Goal: Task Accomplishment & Management: Complete application form

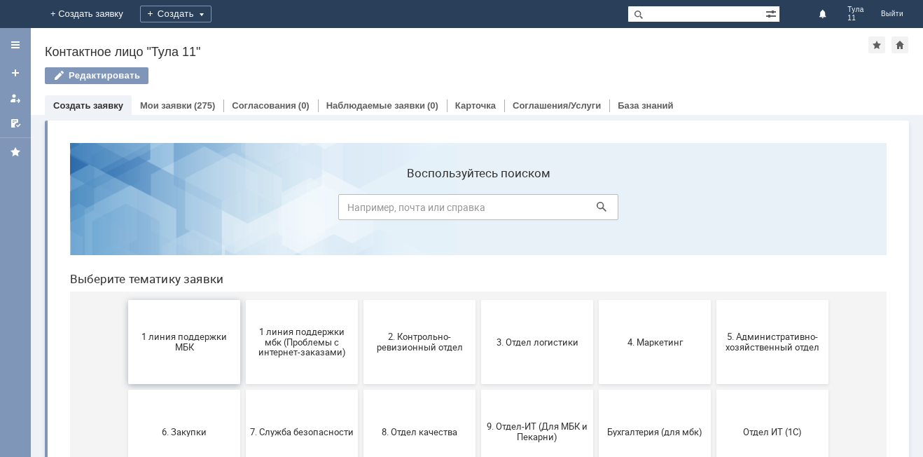
click at [183, 362] on button "1 линия поддержки МБК" at bounding box center [184, 342] width 112 height 84
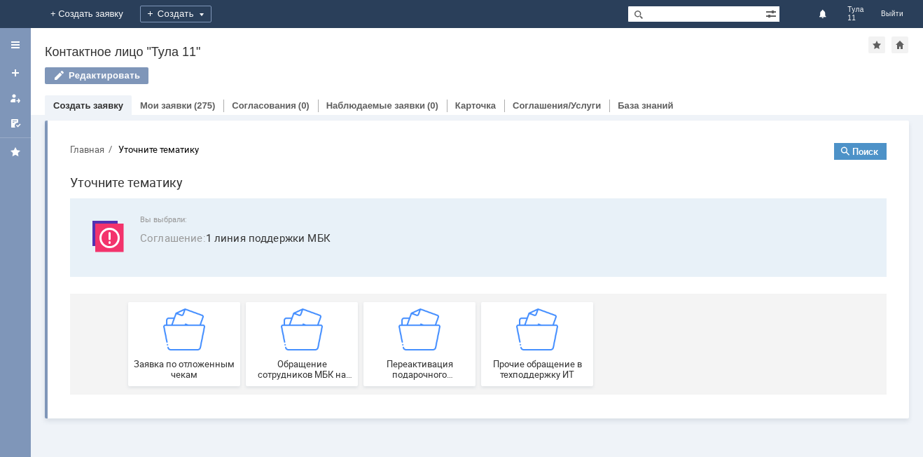
click at [183, 362] on span "Заявка по отложенным чекам" at bounding box center [184, 369] width 104 height 21
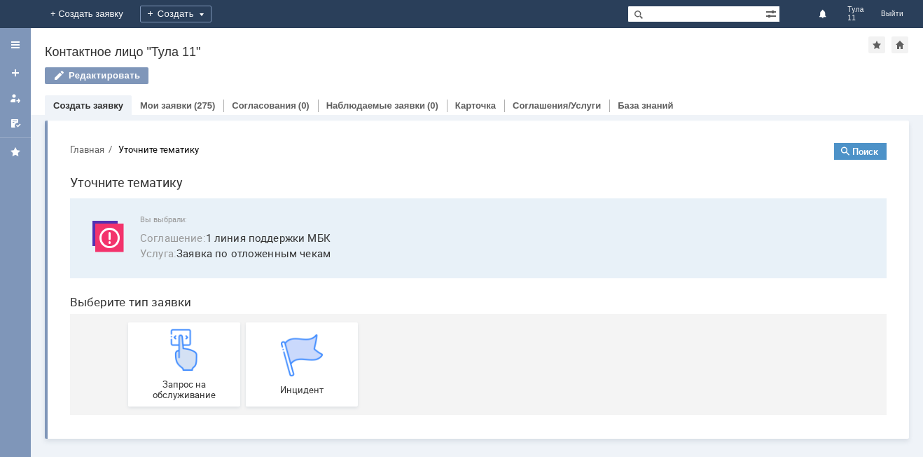
click at [183, 362] on img at bounding box center [184, 350] width 42 height 42
click at [28, 15] on img at bounding box center [22, 13] width 11 height 11
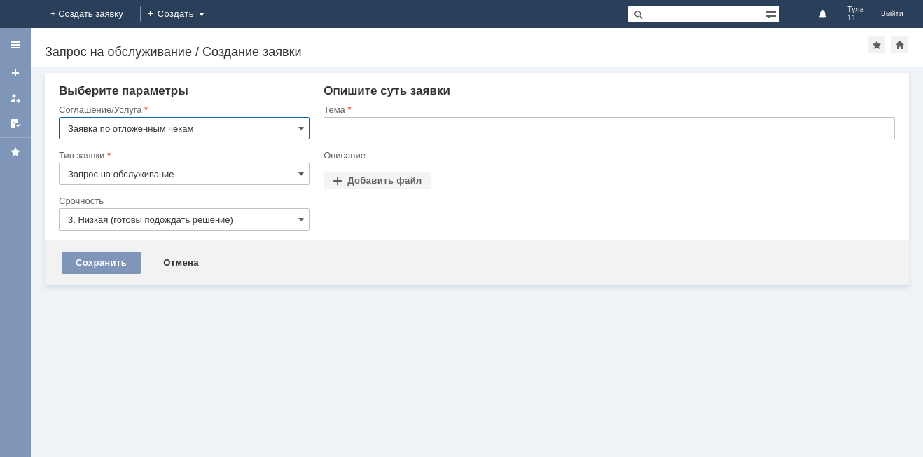
click at [385, 135] on input "text" at bounding box center [610, 128] width 572 height 22
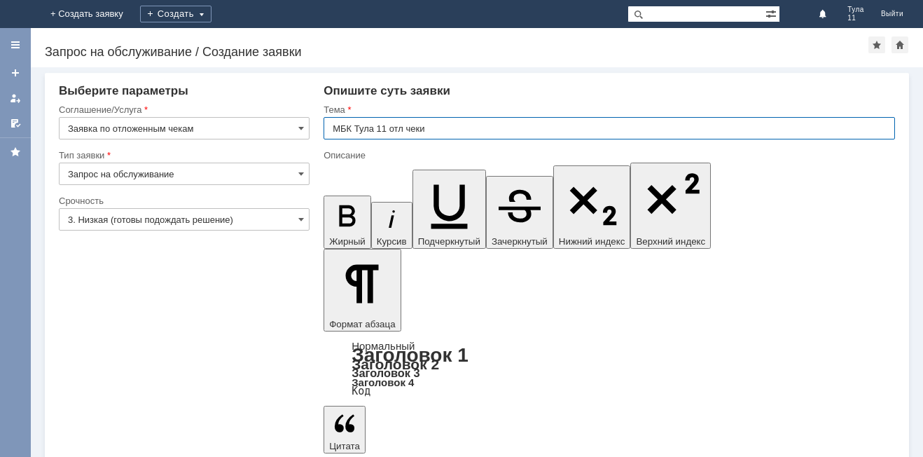
type input "МБК Тула 11 отл чеки"
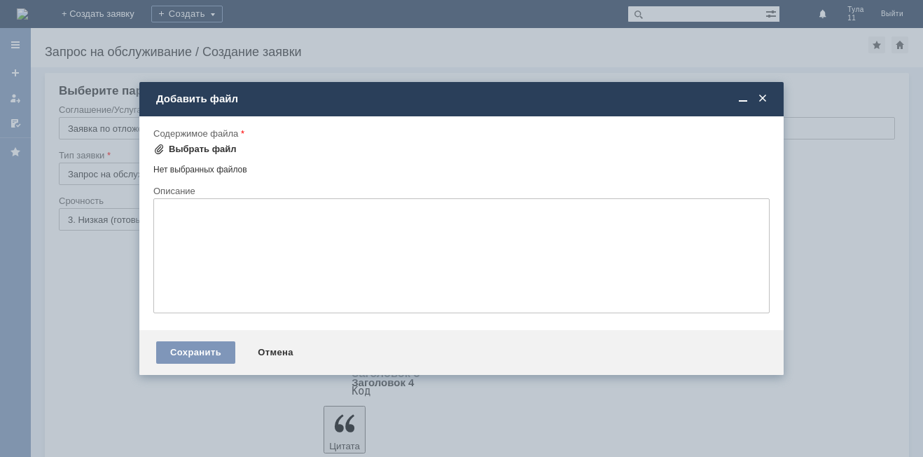
click at [212, 149] on div "Выбрать файл" at bounding box center [203, 149] width 68 height 11
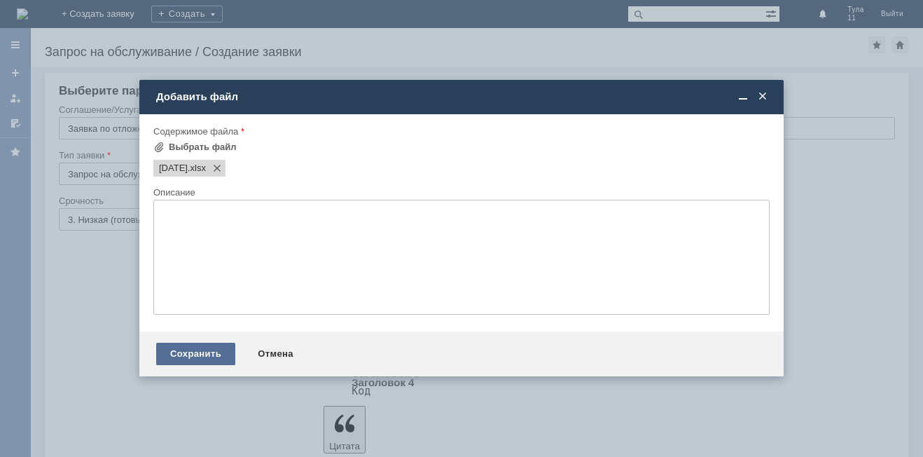
click at [177, 351] on div "Сохранить" at bounding box center [195, 354] width 79 height 22
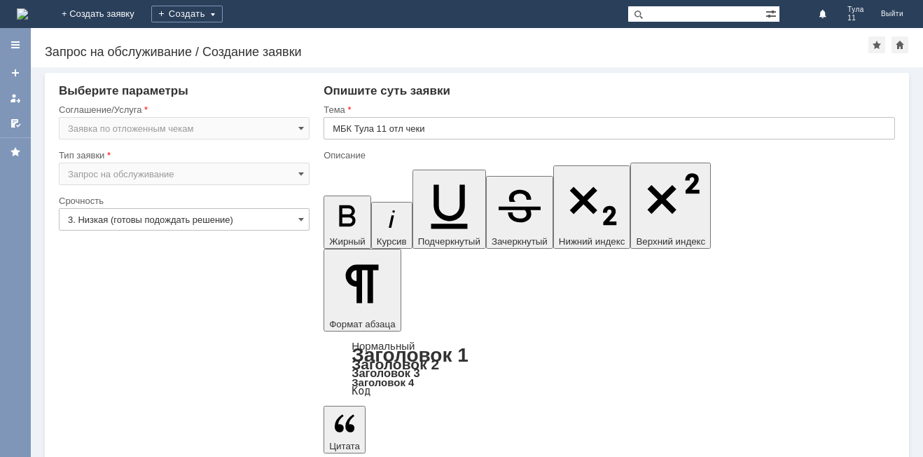
drag, startPoint x: 454, startPoint y: 3750, endPoint x: 516, endPoint y: 3749, distance: 61.7
copy div "от [DATE]"
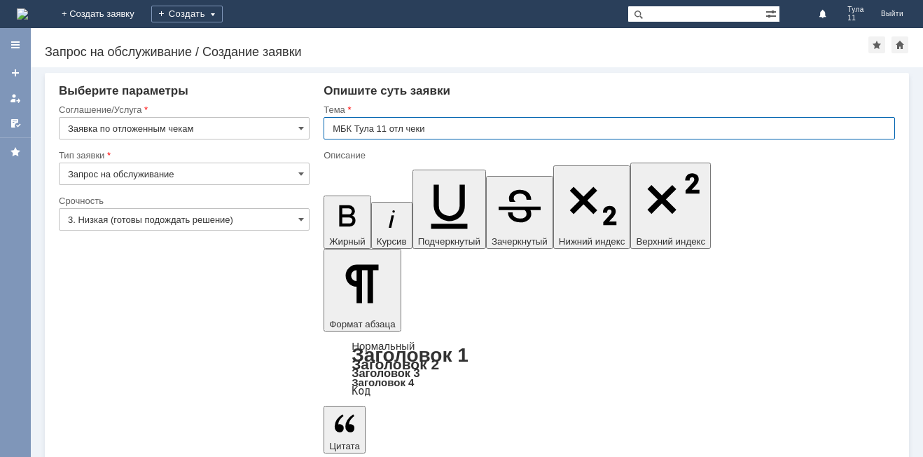
click at [447, 130] on input "МБК Тула 11 отл чеки" at bounding box center [610, 128] width 572 height 22
type input "МБК Тула 11 отл чеки от [DATE]"
